Goal: Task Accomplishment & Management: Manage account settings

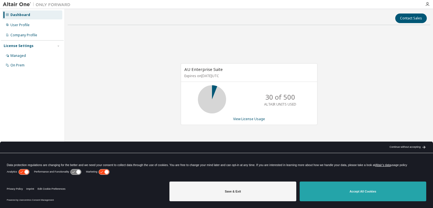
click at [350, 192] on button "Accept All Cookies" at bounding box center [362, 192] width 126 height 20
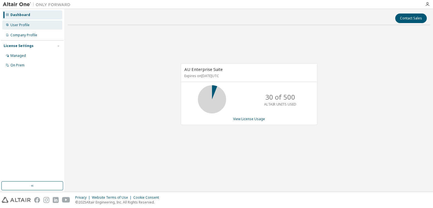
click at [19, 24] on div "User Profile" at bounding box center [19, 25] width 19 height 5
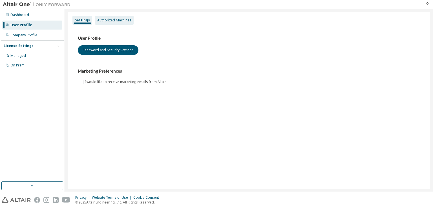
click at [117, 22] on div "Authorized Machines" at bounding box center [114, 20] width 39 height 9
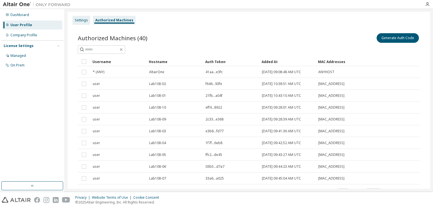
click at [77, 22] on div "Settings" at bounding box center [81, 20] width 13 height 5
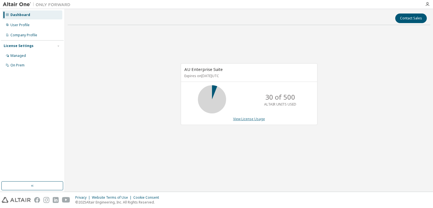
click at [253, 119] on link "View License Usage" at bounding box center [249, 119] width 32 height 5
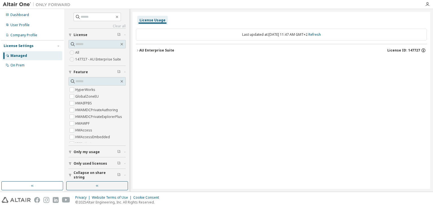
click at [423, 50] on icon "button" at bounding box center [422, 50] width 1 height 1
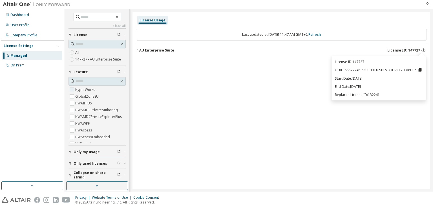
click at [91, 93] on label "HyperWorks" at bounding box center [85, 89] width 21 height 7
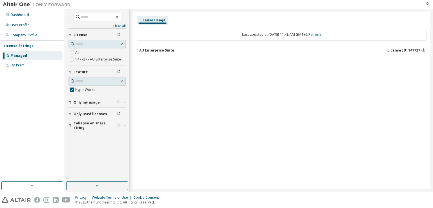
click at [82, 93] on div "HyperWorks" at bounding box center [96, 86] width 57 height 19
click at [71, 114] on icon "button" at bounding box center [69, 113] width 3 height 3
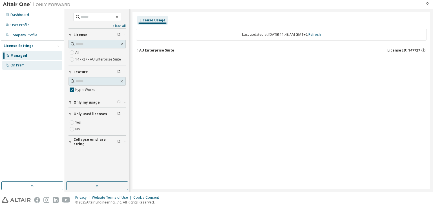
click at [15, 64] on div "On Prem" at bounding box center [17, 65] width 14 height 5
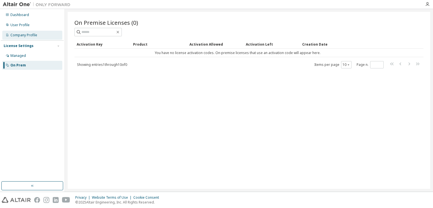
click at [23, 38] on div "Company Profile" at bounding box center [32, 35] width 60 height 9
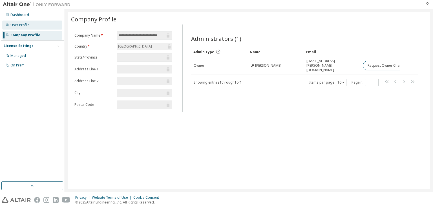
click at [21, 24] on div "User Profile" at bounding box center [19, 25] width 19 height 5
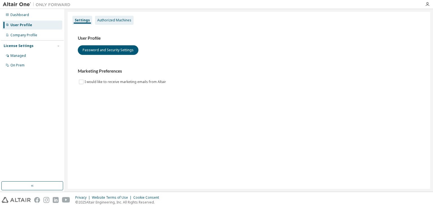
click at [114, 22] on div "Authorized Machines" at bounding box center [114, 20] width 34 height 5
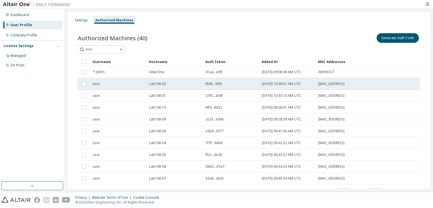
scroll to position [24, 0]
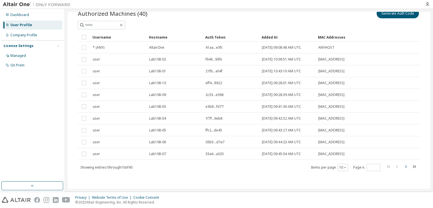
click at [405, 167] on icon "button" at bounding box center [406, 166] width 2 height 3
click at [405, 165] on icon "button" at bounding box center [406, 166] width 2 height 3
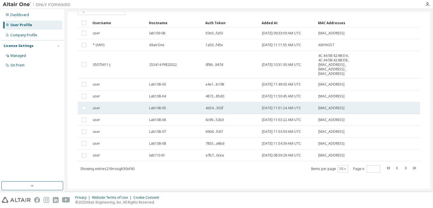
scroll to position [40, 0]
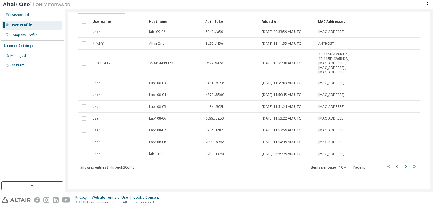
click at [402, 168] on icon "button" at bounding box center [405, 166] width 7 height 7
type input "*"
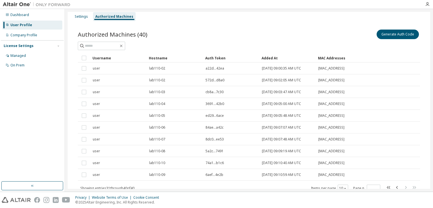
scroll to position [0, 0]
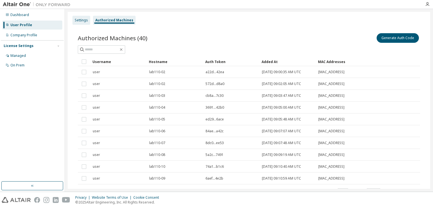
click at [79, 19] on div "Settings" at bounding box center [81, 20] width 13 height 5
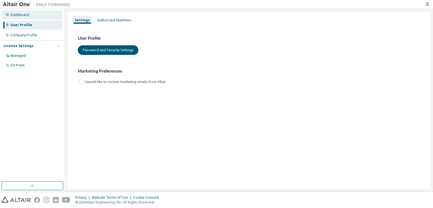
click at [23, 13] on div "Dashboard" at bounding box center [19, 15] width 19 height 5
